Goal: Task Accomplishment & Management: Manage account settings

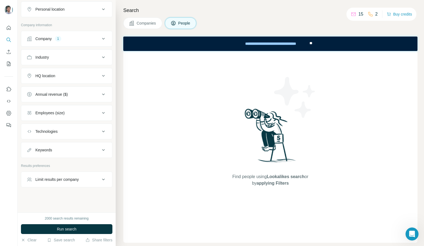
scroll to position [98, 0]
click at [10, 63] on icon "My lists" at bounding box center [9, 64] width 4 height 4
click at [11, 64] on icon "My lists" at bounding box center [8, 63] width 5 height 5
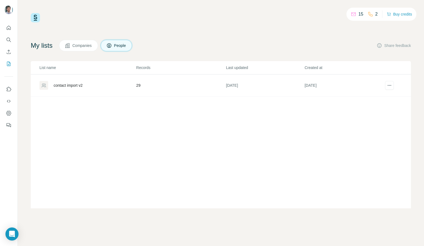
click at [165, 37] on div "15 2 Buy credits My lists Companies People Share feedback List name Records Las…" at bounding box center [221, 110] width 380 height 195
click at [78, 49] on button "Companies" at bounding box center [78, 45] width 39 height 11
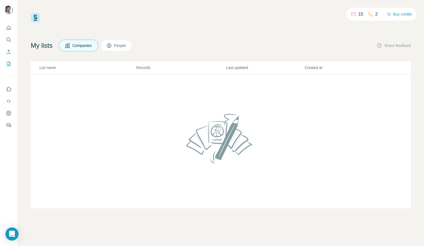
click at [111, 46] on icon at bounding box center [109, 45] width 4 height 4
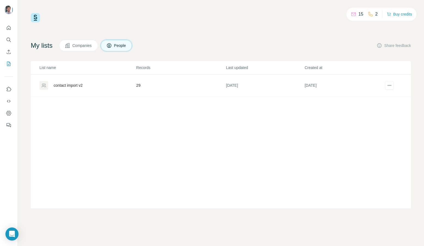
click at [75, 87] on div "contact import v2" at bounding box center [68, 84] width 29 height 5
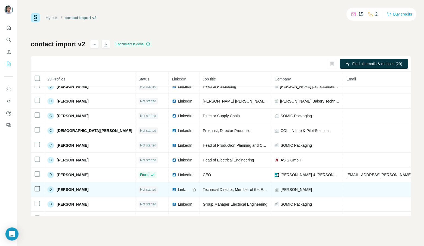
scroll to position [0, 1]
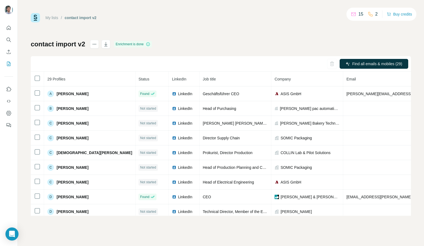
click at [278, 48] on div "contact import v2 Enrichment is done Find all emails & mobiles (29) 29 Profiles…" at bounding box center [221, 128] width 380 height 176
